Goal: Task Accomplishment & Management: Use online tool/utility

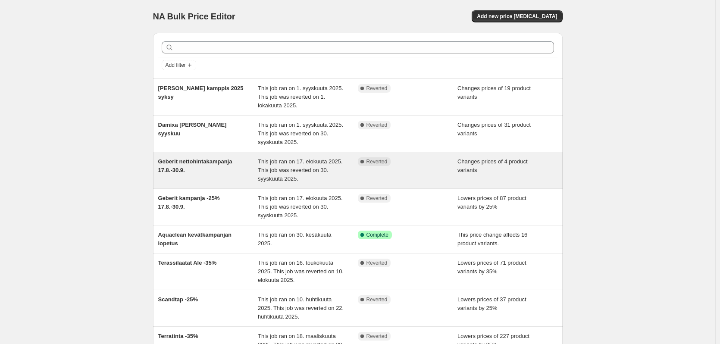
click at [223, 166] on div "Geberit nettohintakampanja [DATE]-[DATE]" at bounding box center [208, 170] width 100 height 26
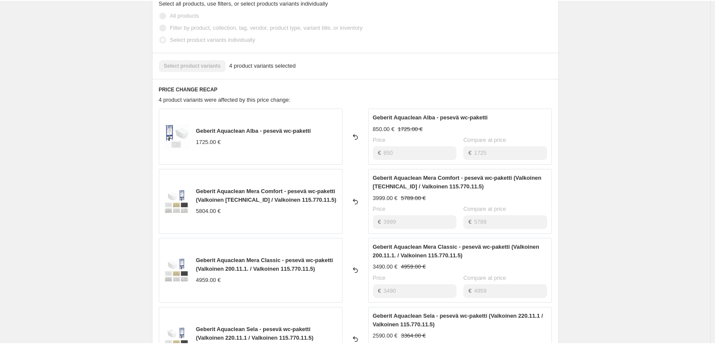
scroll to position [172, 0]
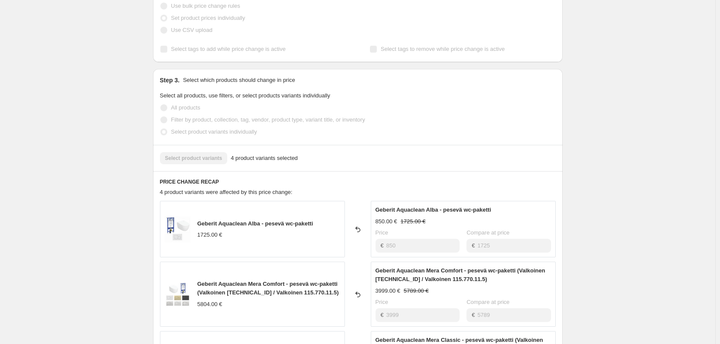
click at [74, 68] on div "Geberit nettohintakampanja 17.8.-30.9.. This page is ready Geberit nettohintaka…" at bounding box center [357, 297] width 715 height 939
click at [667, 26] on div "Geberit nettohintakampanja 17.8.-30.9.. This page is ready Geberit nettohintaka…" at bounding box center [357, 297] width 715 height 939
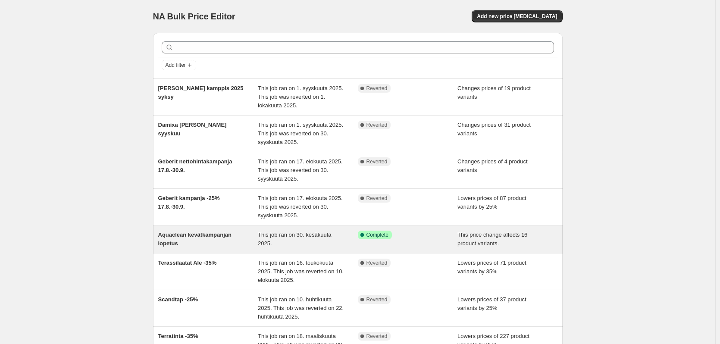
click at [194, 241] on div "Aquaclean kevätkampanjan lopetus" at bounding box center [208, 239] width 100 height 17
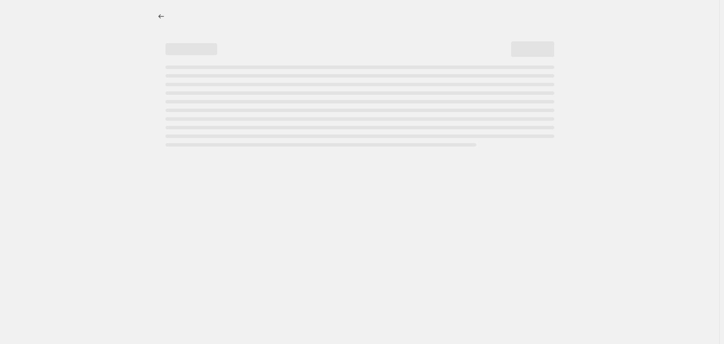
select select "ecap"
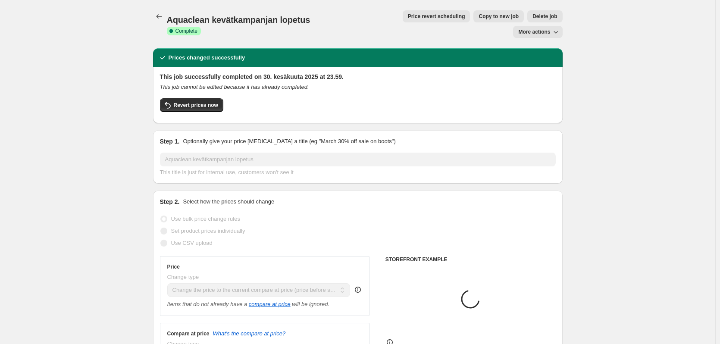
select select "collection"
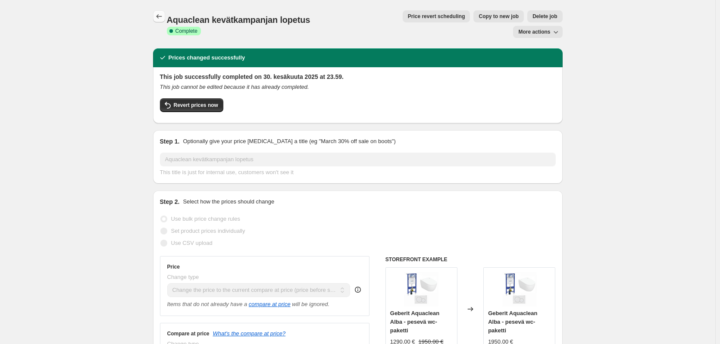
click at [159, 19] on icon "Price change jobs" at bounding box center [159, 16] width 9 height 9
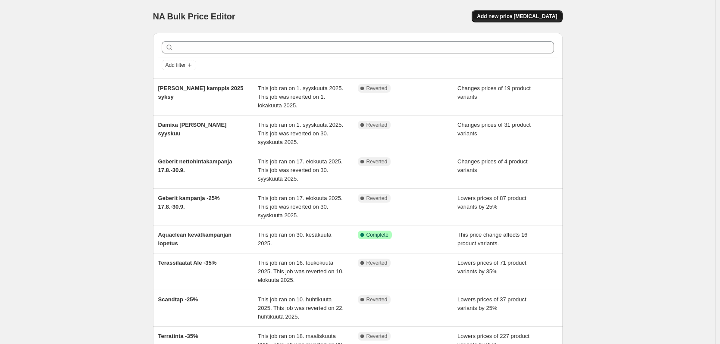
click at [537, 18] on span "Add new price [MEDICAL_DATA]" at bounding box center [517, 16] width 80 height 7
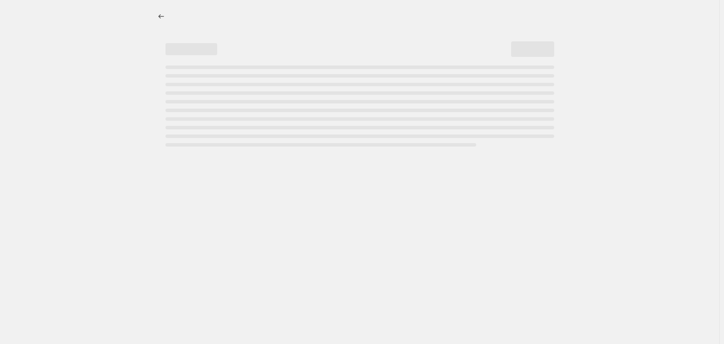
select select "percentage"
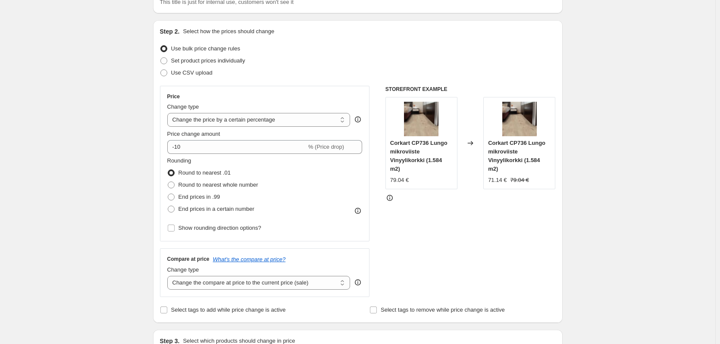
scroll to position [86, 0]
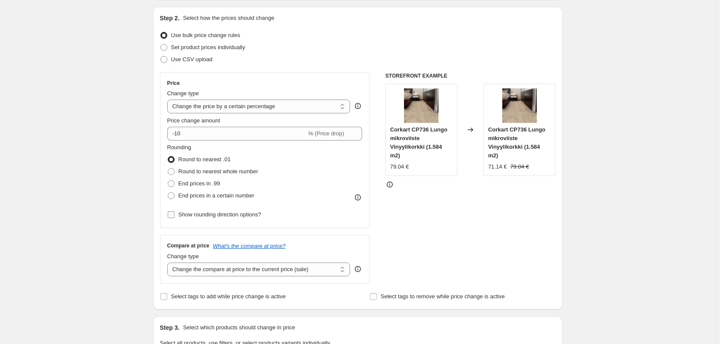
click at [169, 215] on input "Show rounding direction options?" at bounding box center [171, 214] width 7 height 7
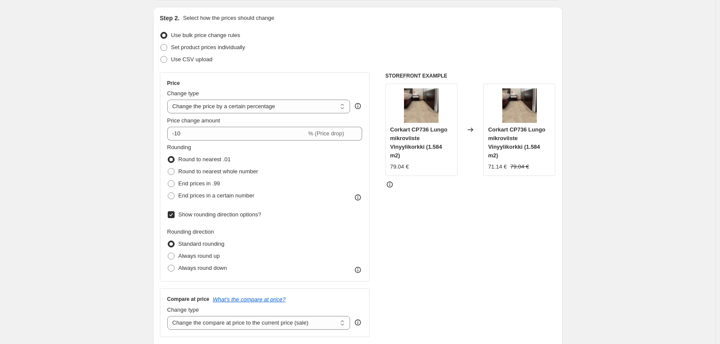
click at [358, 268] on icon at bounding box center [357, 269] width 9 height 9
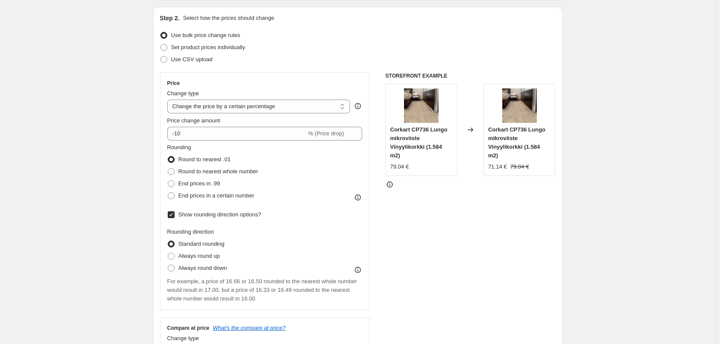
scroll to position [129, 0]
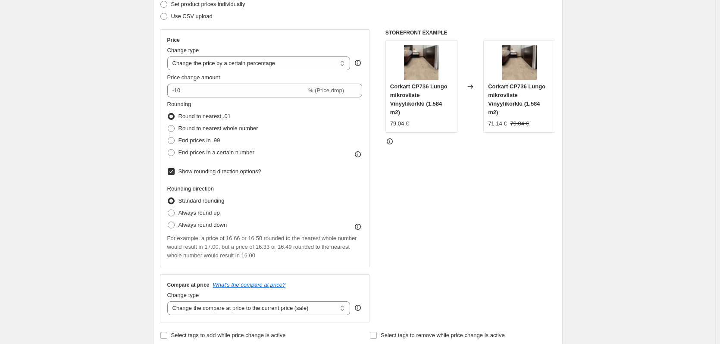
click at [172, 170] on input "Show rounding direction options?" at bounding box center [171, 171] width 7 height 7
checkbox input "false"
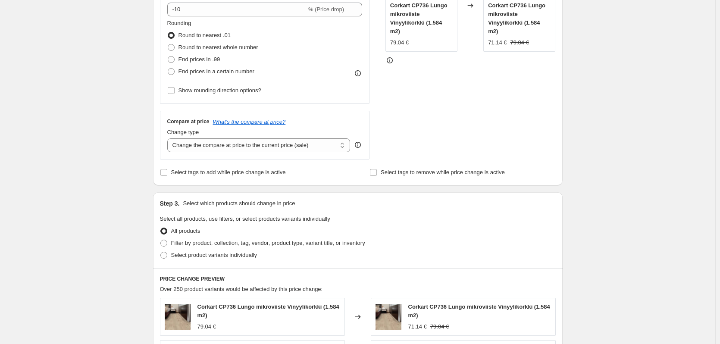
scroll to position [215, 0]
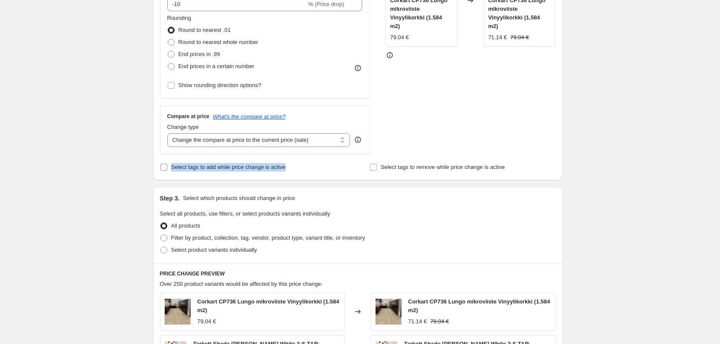
drag, startPoint x: 289, startPoint y: 172, endPoint x: 174, endPoint y: 169, distance: 115.5
click at [174, 169] on div "Select tags to add while price change is active" at bounding box center [253, 167] width 186 height 12
copy span "Select tags to add while price change is active"
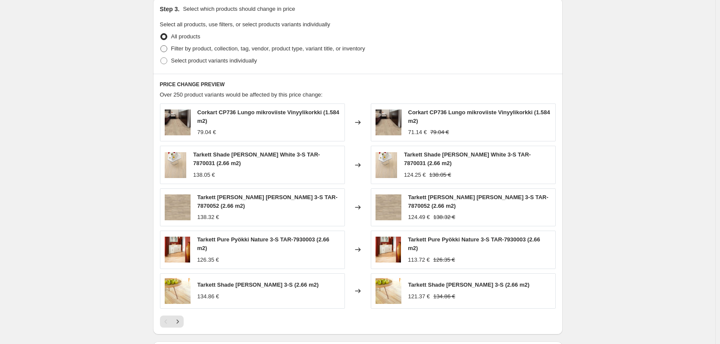
scroll to position [517, 0]
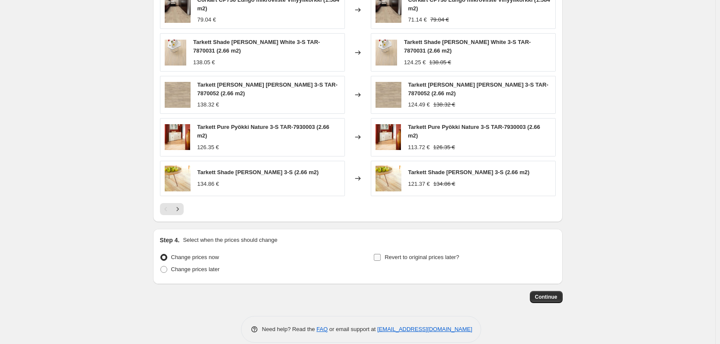
click at [380, 258] on input "Revert to original prices later?" at bounding box center [377, 257] width 7 height 7
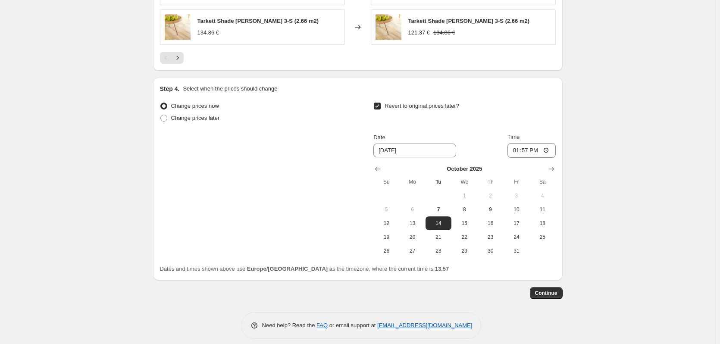
scroll to position [676, 0]
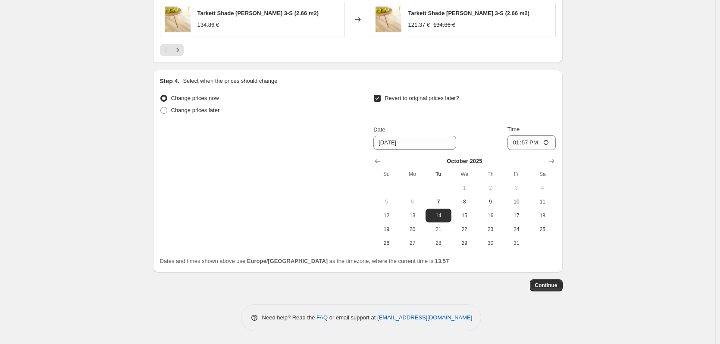
click at [380, 101] on input "Revert to original prices later?" at bounding box center [377, 98] width 7 height 7
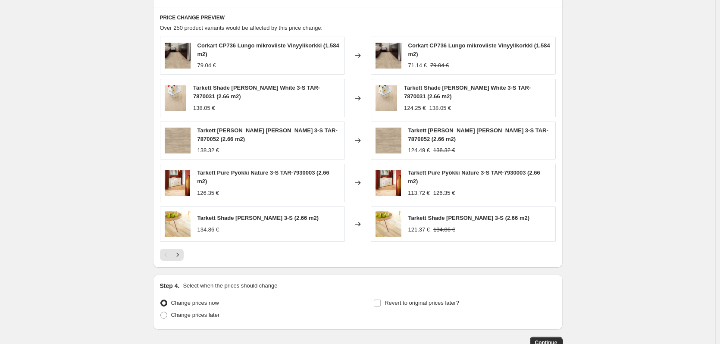
scroll to position [529, 0]
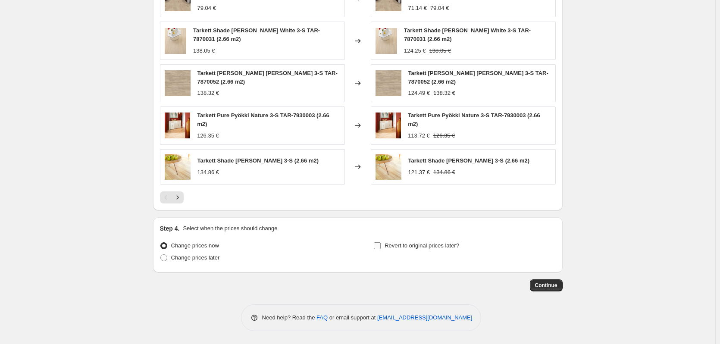
click at [379, 245] on input "Revert to original prices later?" at bounding box center [377, 245] width 7 height 7
checkbox input "true"
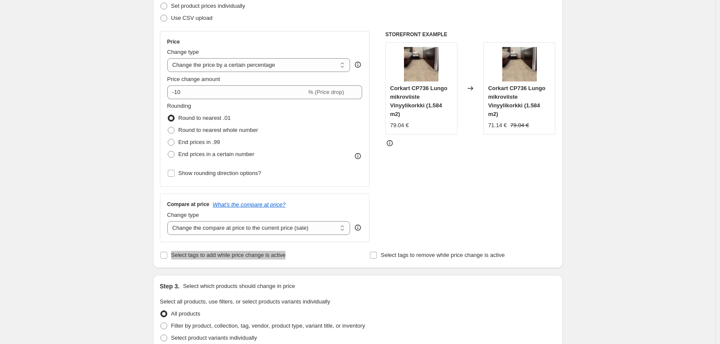
scroll to position [129, 0]
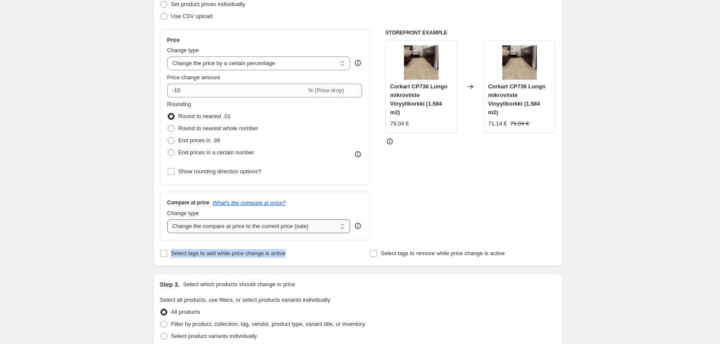
click at [343, 229] on select "Change the compare at price to the current price (sale) Change the compare at p…" at bounding box center [258, 226] width 183 height 14
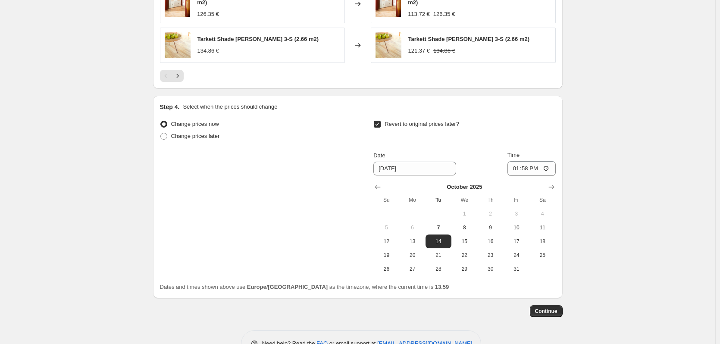
scroll to position [676, 0]
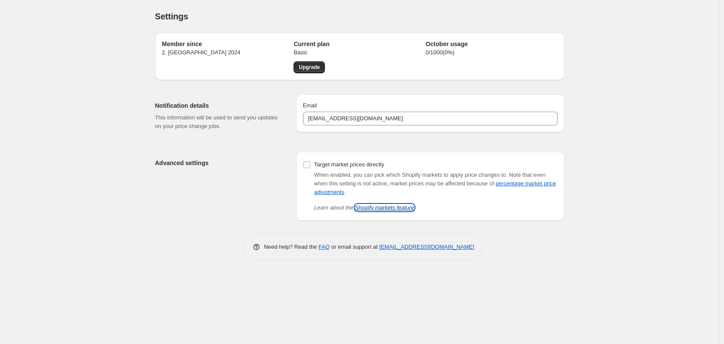
click at [379, 208] on link "Shopify markets feature" at bounding box center [384, 207] width 59 height 6
click at [313, 67] on span "Upgrade" at bounding box center [309, 67] width 21 height 7
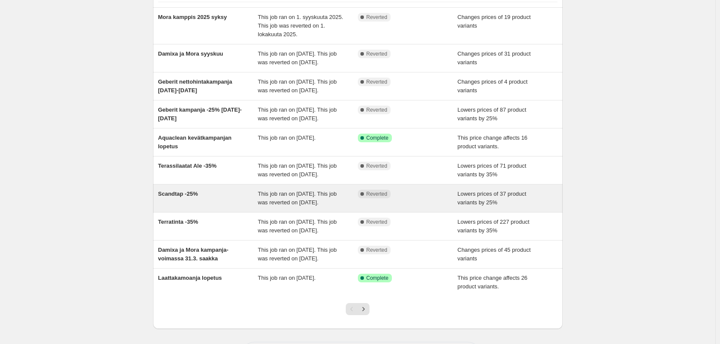
scroll to position [169, 0]
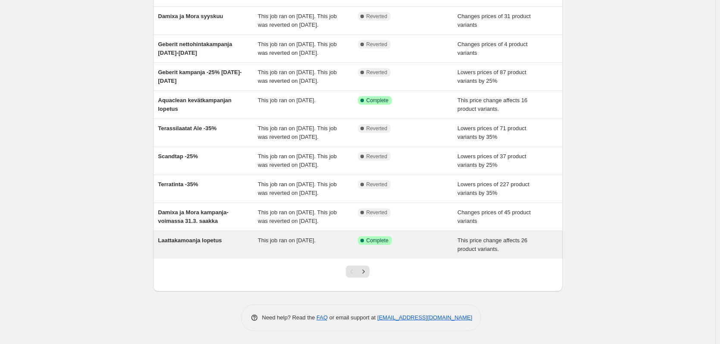
click at [187, 244] on div "Laattakamoanja lopetus" at bounding box center [208, 244] width 100 height 17
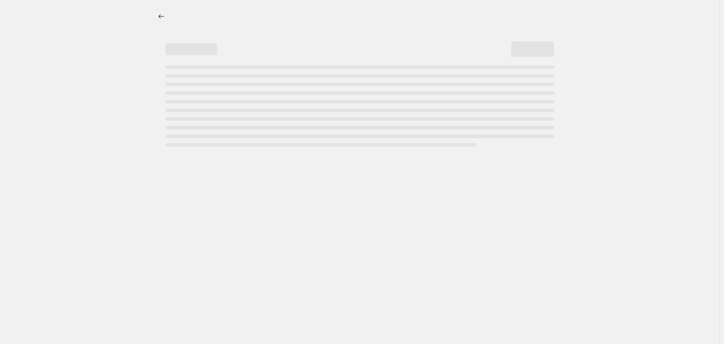
select select "ecap"
select select "collection"
